Goal: Information Seeking & Learning: Learn about a topic

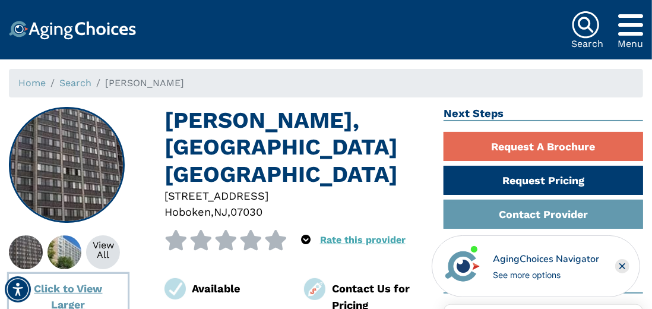
click at [70, 289] on button "Click to View Larger" at bounding box center [68, 296] width 119 height 45
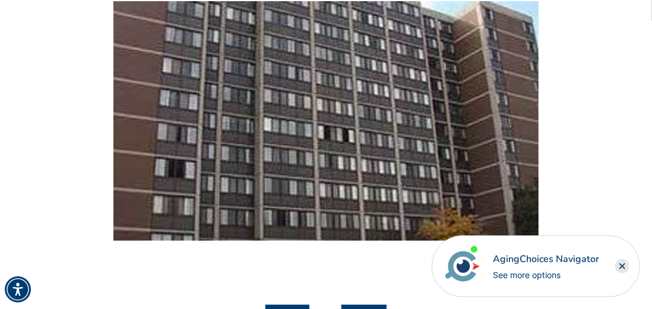
scroll to position [133, 0]
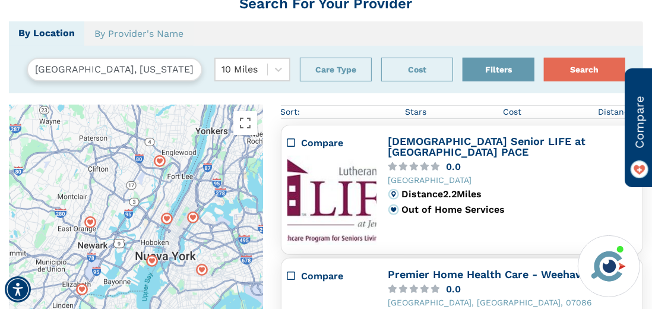
scroll to position [131, 0]
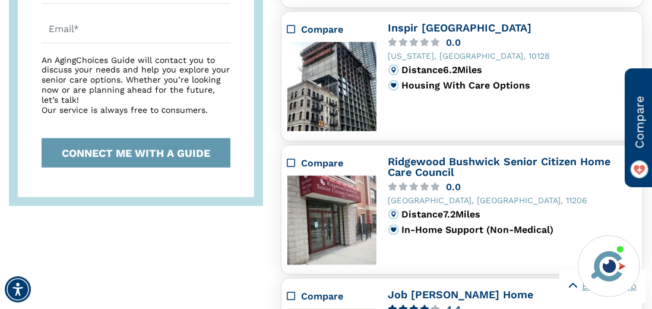
scroll to position [764, 0]
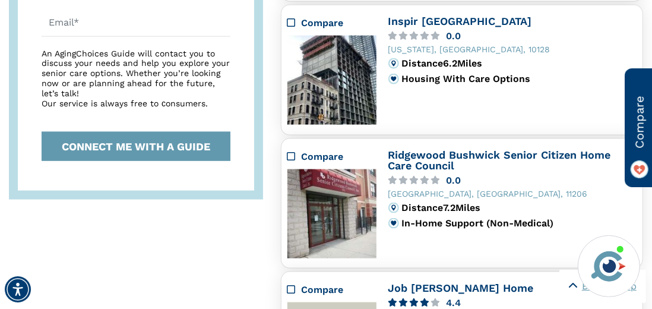
click at [329, 207] on img at bounding box center [332, 213] width 89 height 89
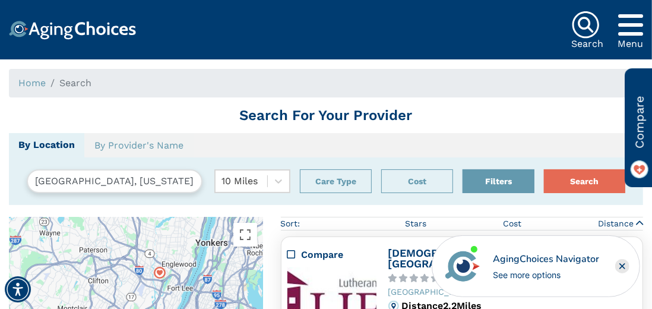
click at [519, 271] on div "See more options" at bounding box center [546, 275] width 106 height 12
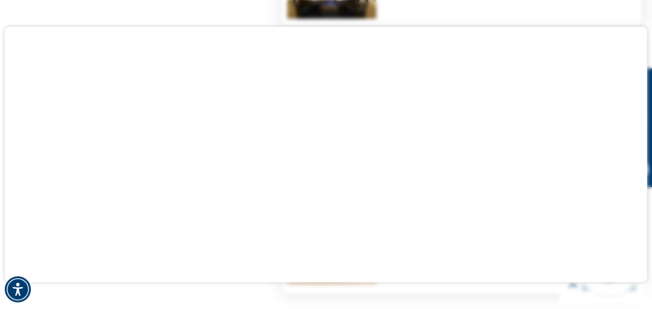
scroll to position [1286, 0]
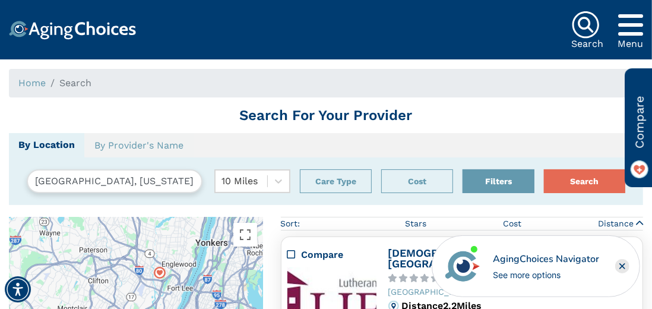
click at [588, 27] on img at bounding box center [585, 25] width 29 height 29
